Goal: Task Accomplishment & Management: Use online tool/utility

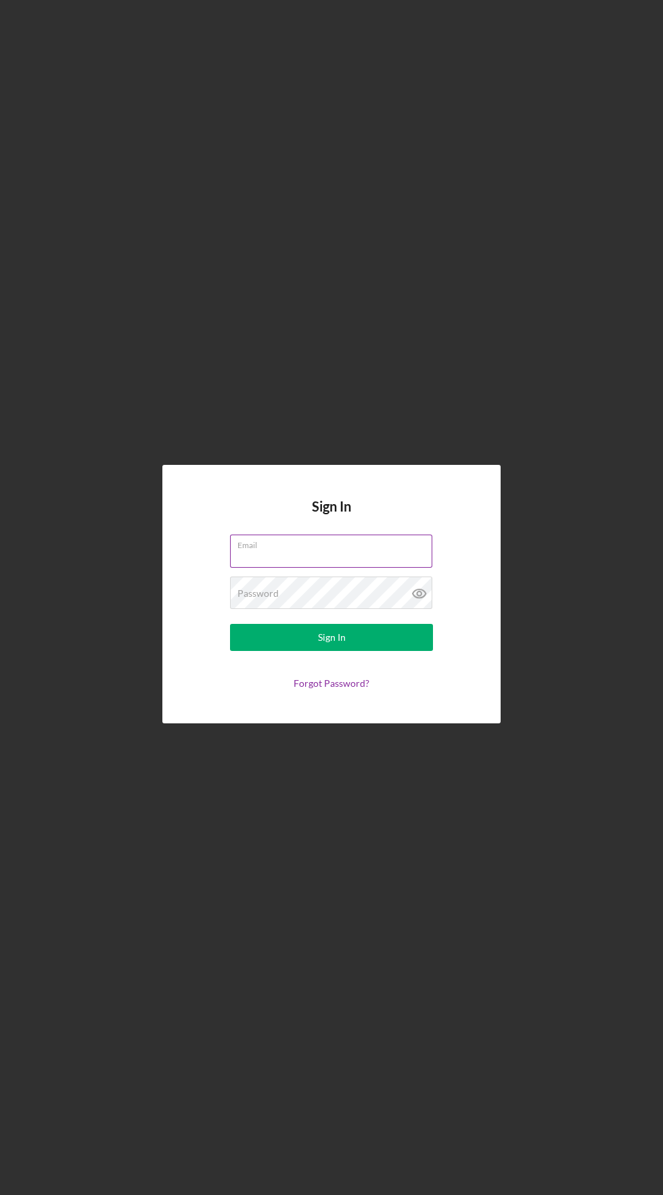
click at [342, 568] on div "Email" at bounding box center [331, 552] width 203 height 34
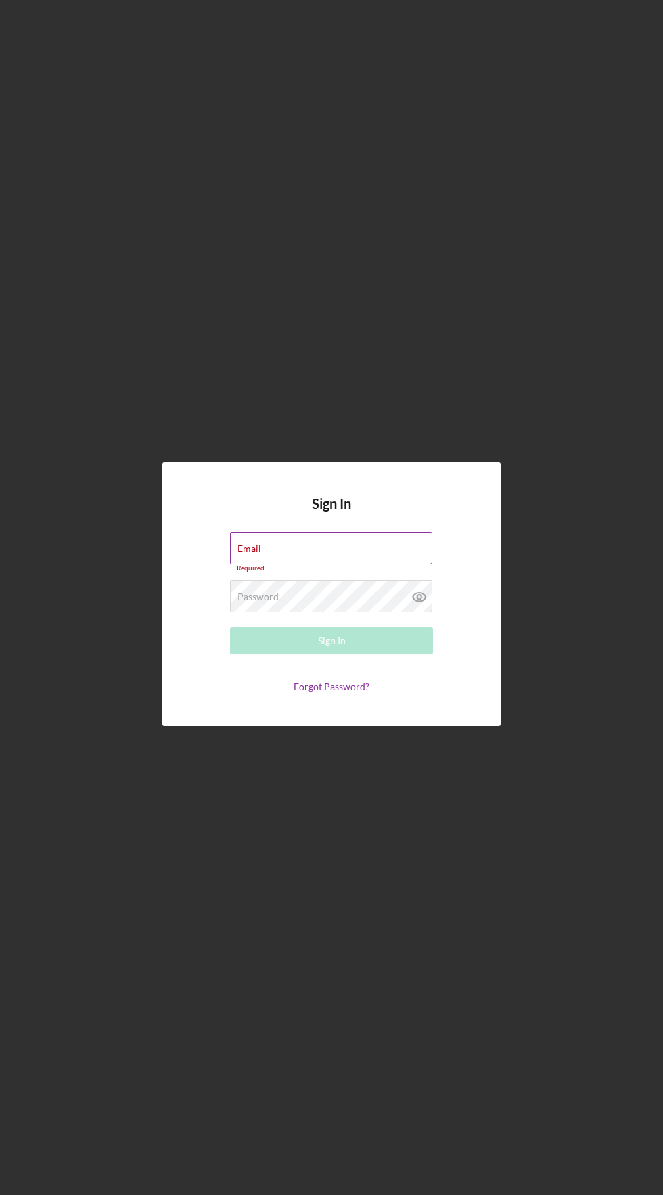
click at [356, 564] on input "Email" at bounding box center [331, 548] width 202 height 32
type input "[EMAIL_ADDRESS][DOMAIN_NAME]"
click at [230, 627] on button "Sign In" at bounding box center [331, 640] width 203 height 27
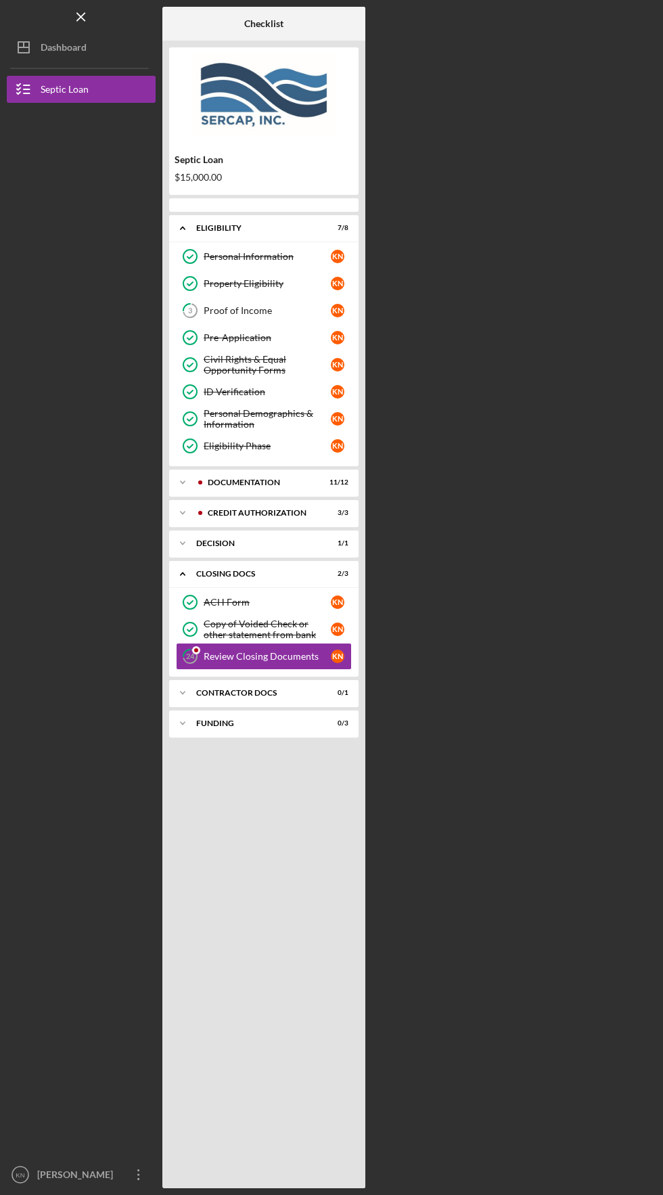
scroll to position [47, 0]
